Goal: Book appointment/travel/reservation

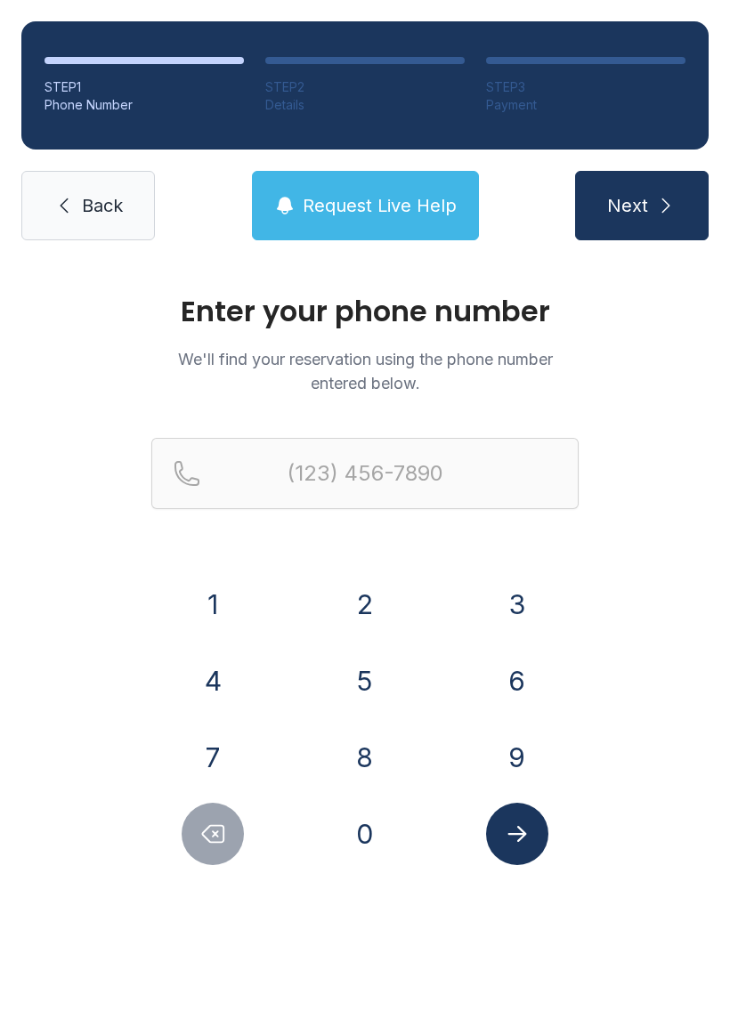
click at [224, 742] on button "7" at bounding box center [213, 757] width 62 height 62
click at [372, 682] on button "5" at bounding box center [365, 681] width 62 height 62
click at [222, 757] on button "7" at bounding box center [213, 757] width 62 height 62
click at [515, 772] on button "9" at bounding box center [517, 757] width 62 height 62
click at [360, 690] on button "5" at bounding box center [365, 681] width 62 height 62
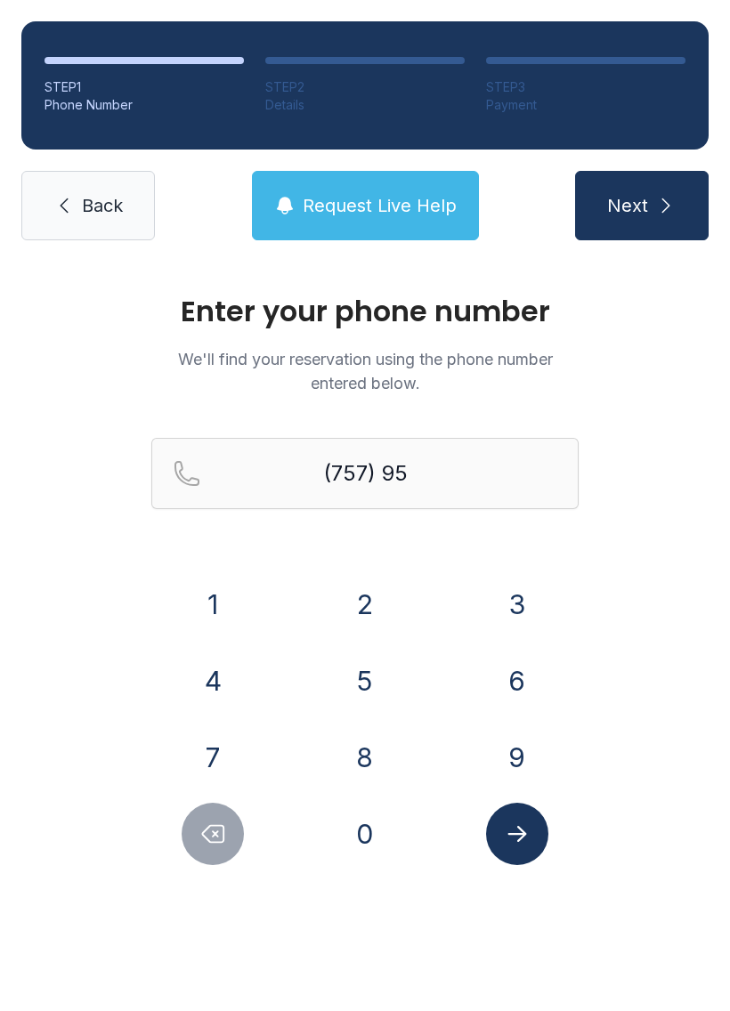
click at [222, 616] on button "1" at bounding box center [213, 604] width 62 height 62
click at [515, 756] on button "9" at bounding box center [517, 757] width 62 height 62
click at [214, 606] on button "1" at bounding box center [213, 604] width 62 height 62
click at [226, 752] on button "7" at bounding box center [213, 757] width 62 height 62
click at [225, 752] on button "7" at bounding box center [213, 757] width 62 height 62
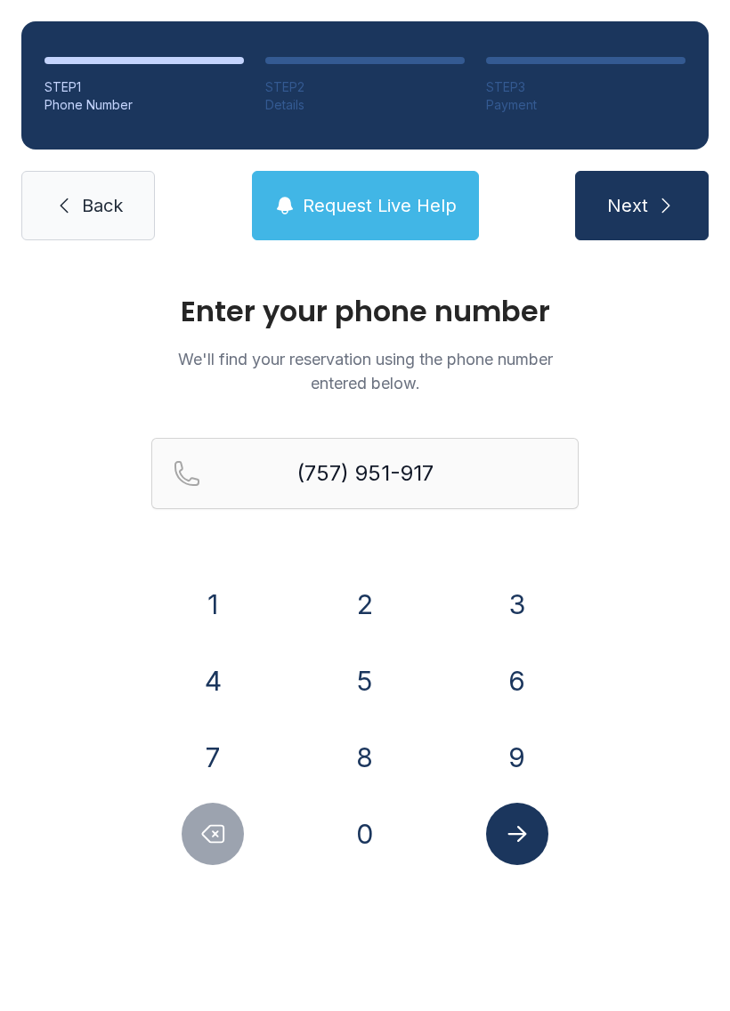
type input "[PHONE_NUMBER]"
click at [517, 845] on icon "Submit lookup form" at bounding box center [517, 834] width 27 height 27
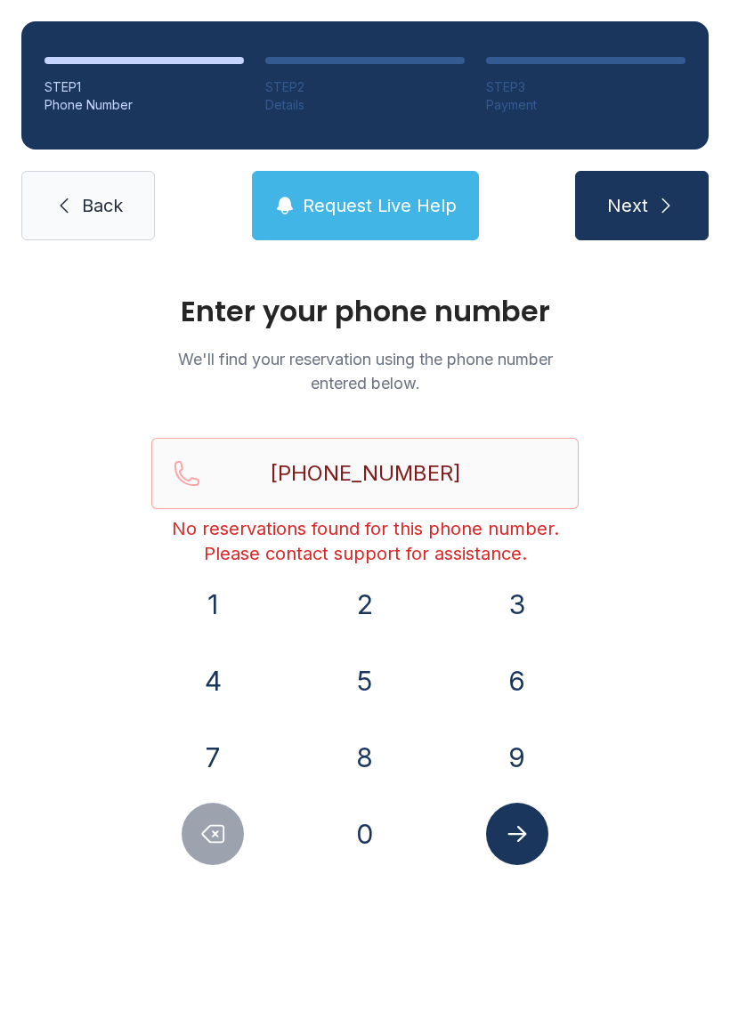
click at [87, 205] on span "Back" at bounding box center [102, 205] width 41 height 25
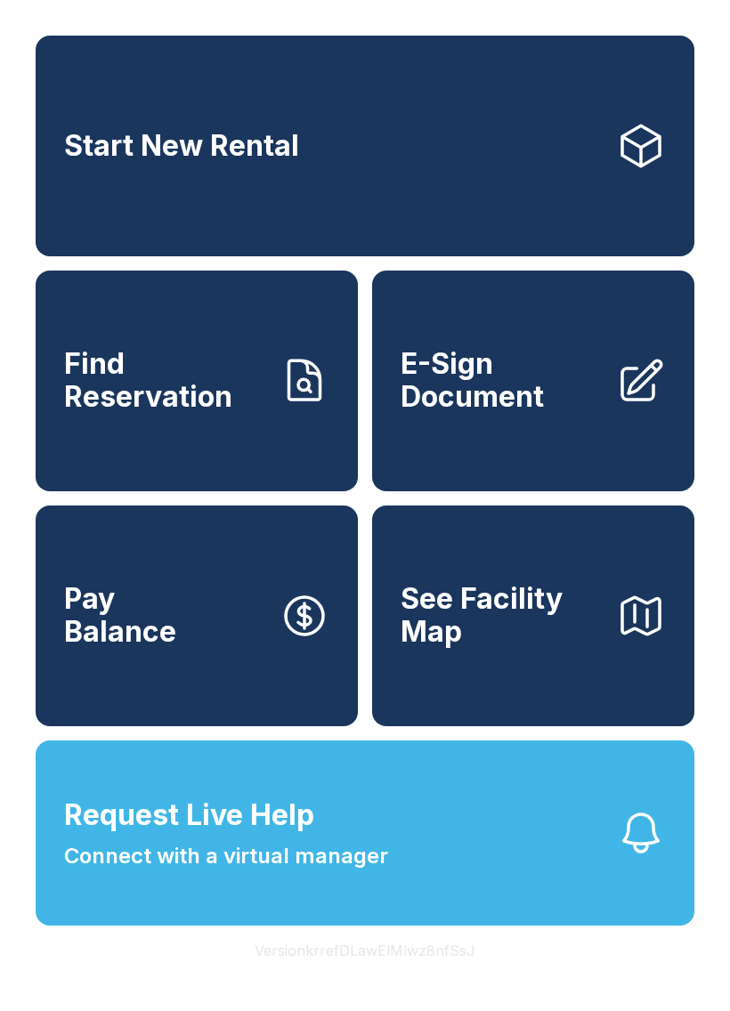
click at [406, 179] on link "Start New Rental" at bounding box center [365, 146] width 659 height 221
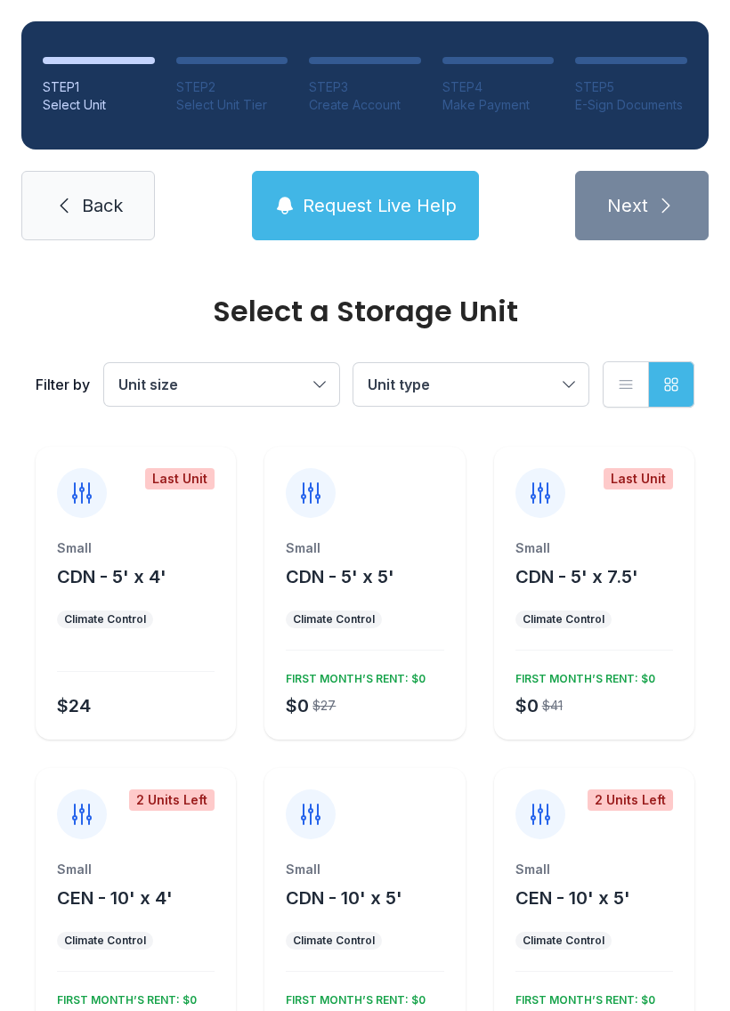
click at [90, 222] on link "Back" at bounding box center [87, 205] width 133 height 69
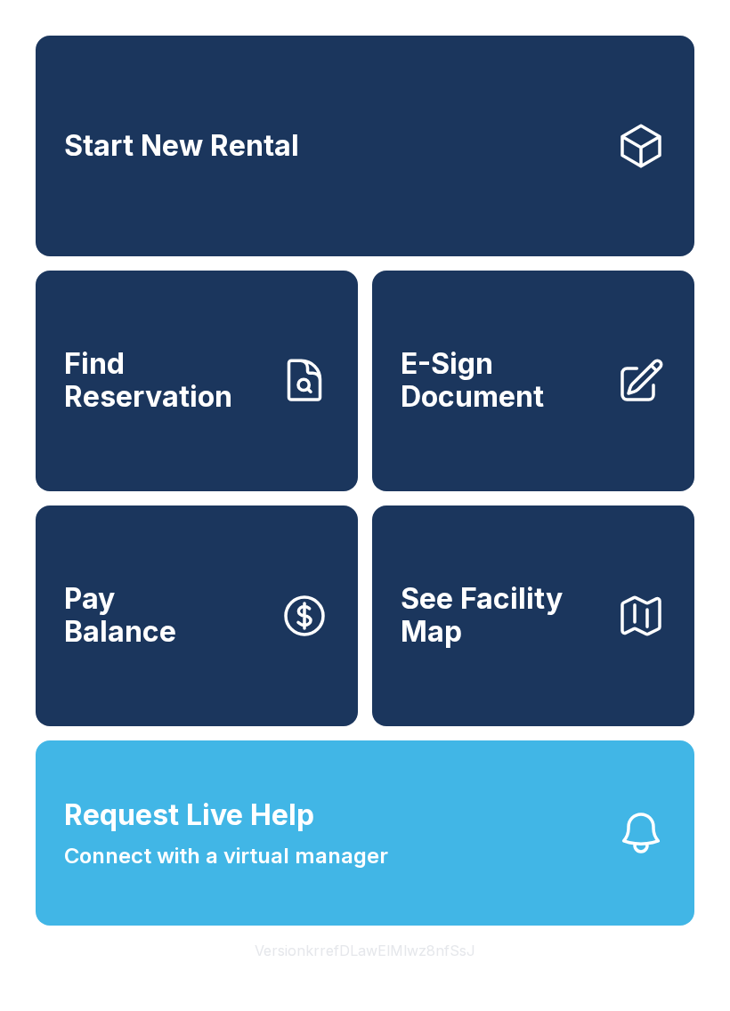
click at [569, 688] on button "See Facility Map" at bounding box center [533, 616] width 322 height 221
